Goal: Check status

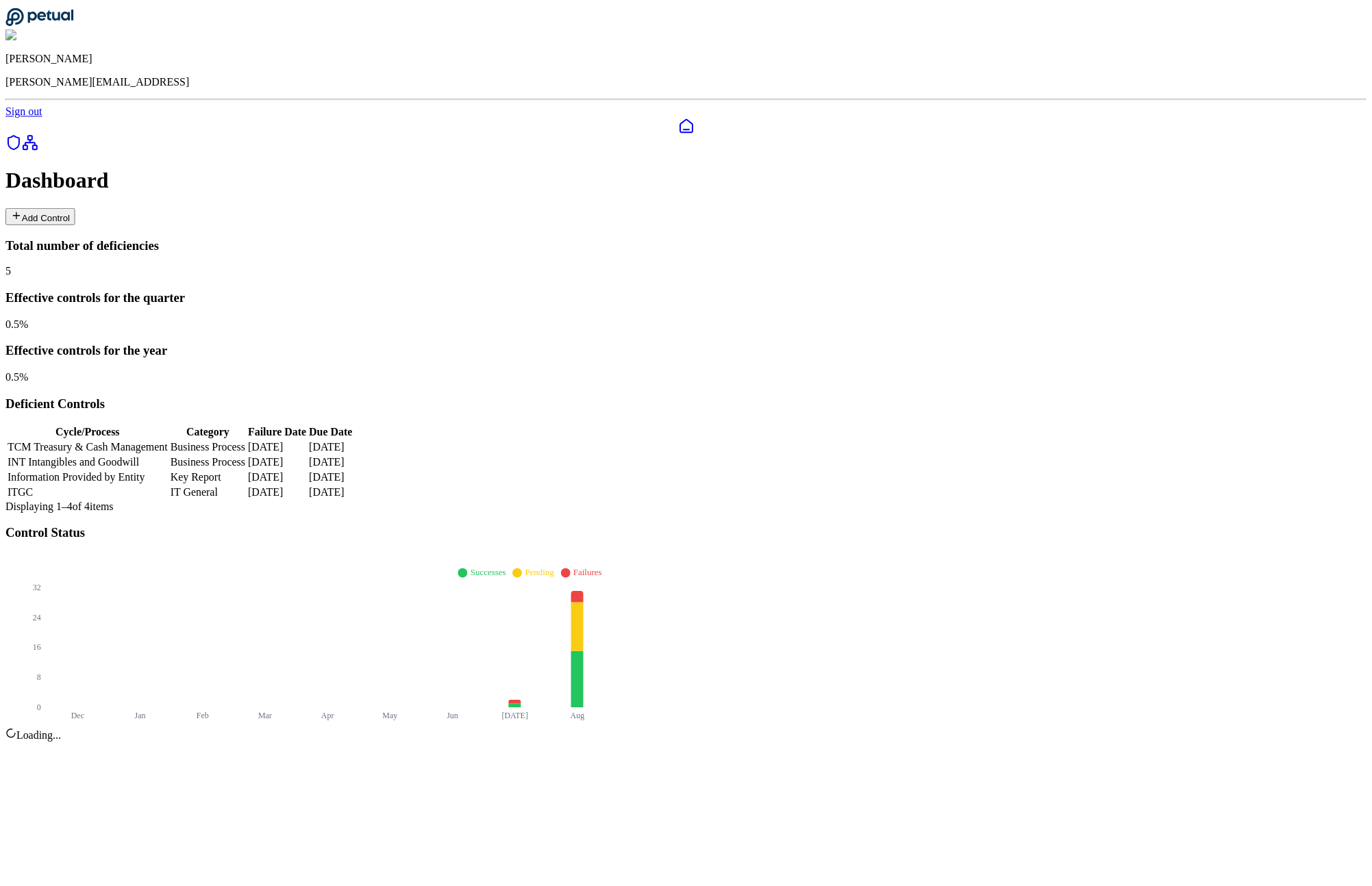
scroll to position [24, 0]
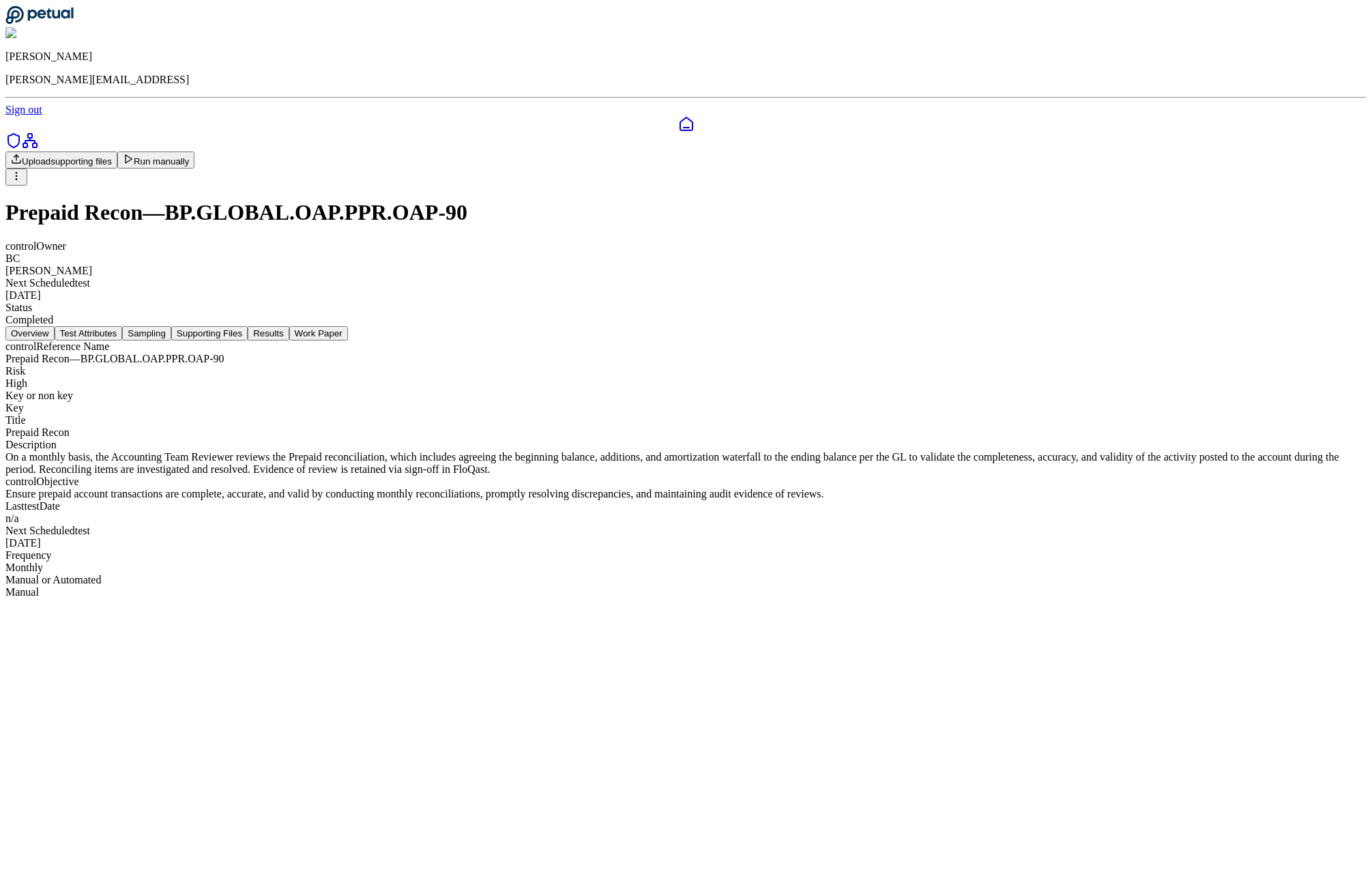
click at [289, 327] on button "Results" at bounding box center [268, 334] width 41 height 15
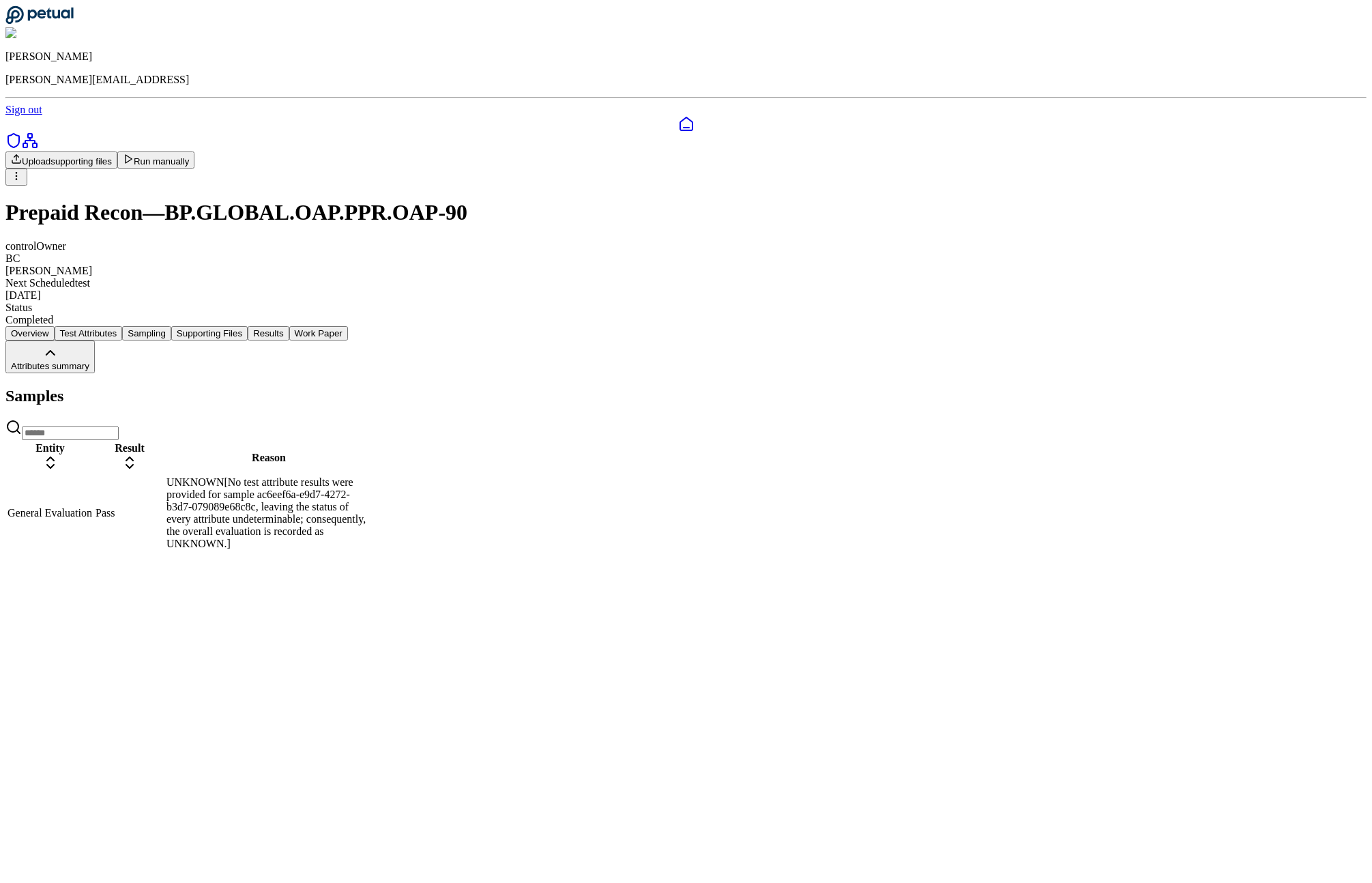
click at [165, 476] on td "Pass" at bounding box center [130, 513] width 70 height 75
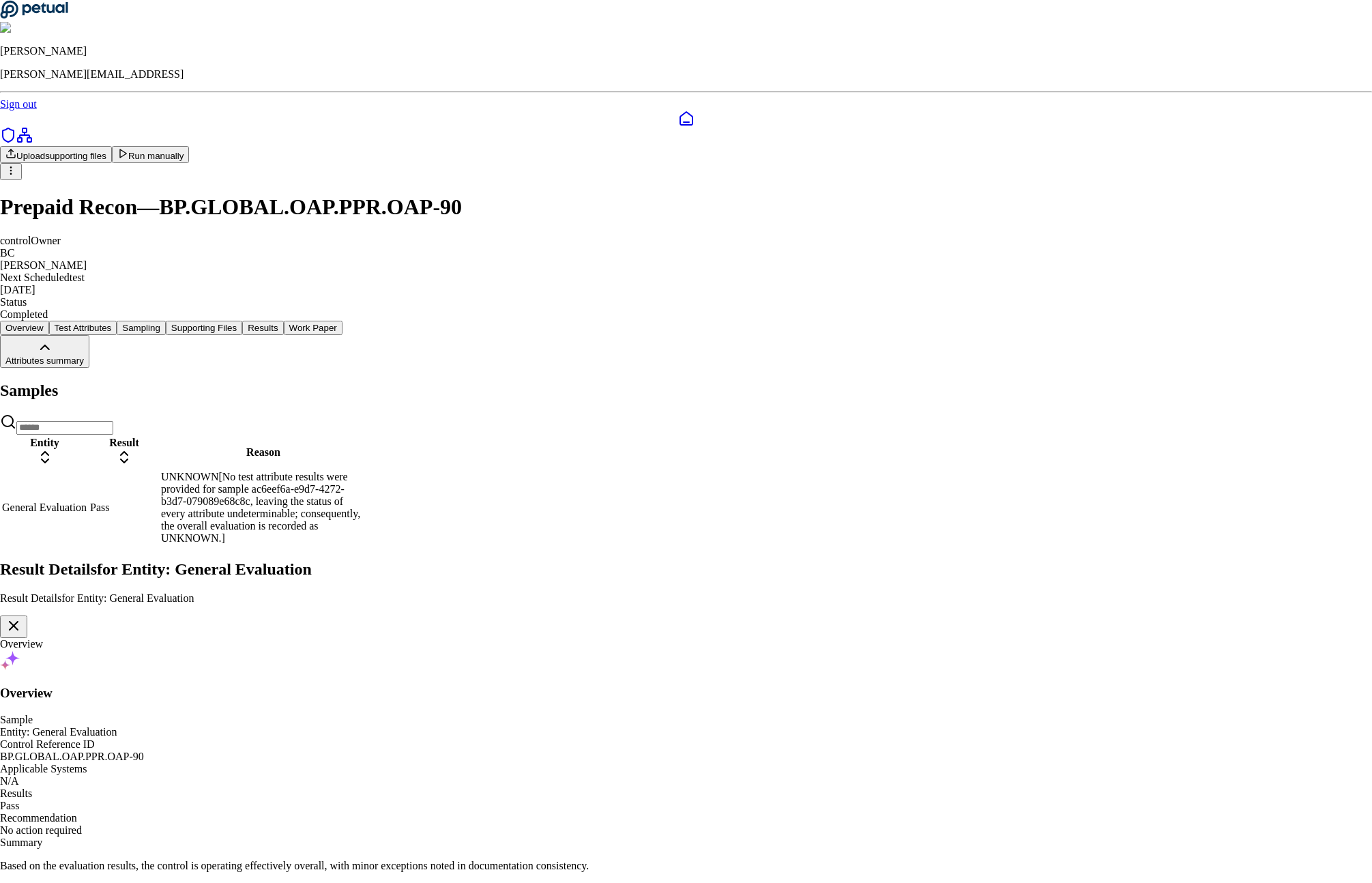
drag, startPoint x: 606, startPoint y: 459, endPoint x: 652, endPoint y: 479, distance: 50.2
